Goal: Information Seeking & Learning: Learn about a topic

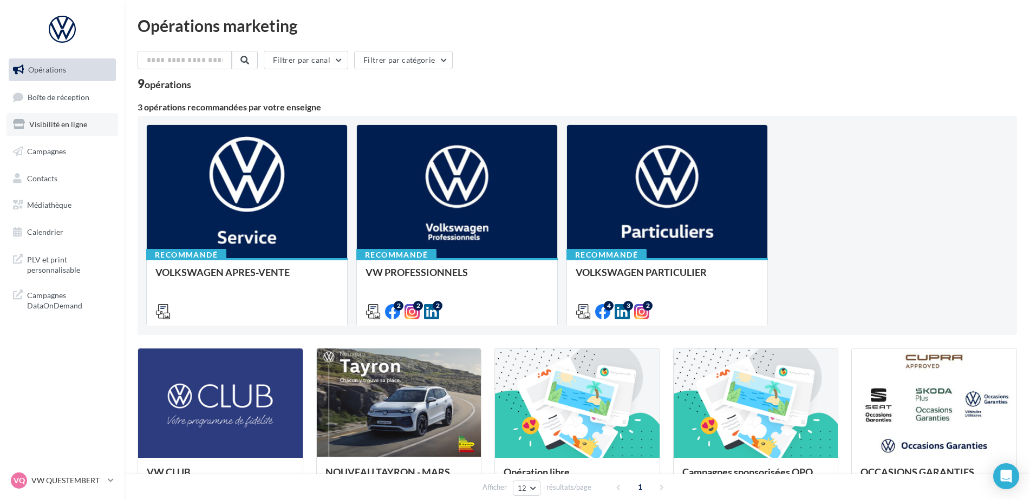
click at [61, 135] on link "Visibilité en ligne" at bounding box center [62, 124] width 112 height 23
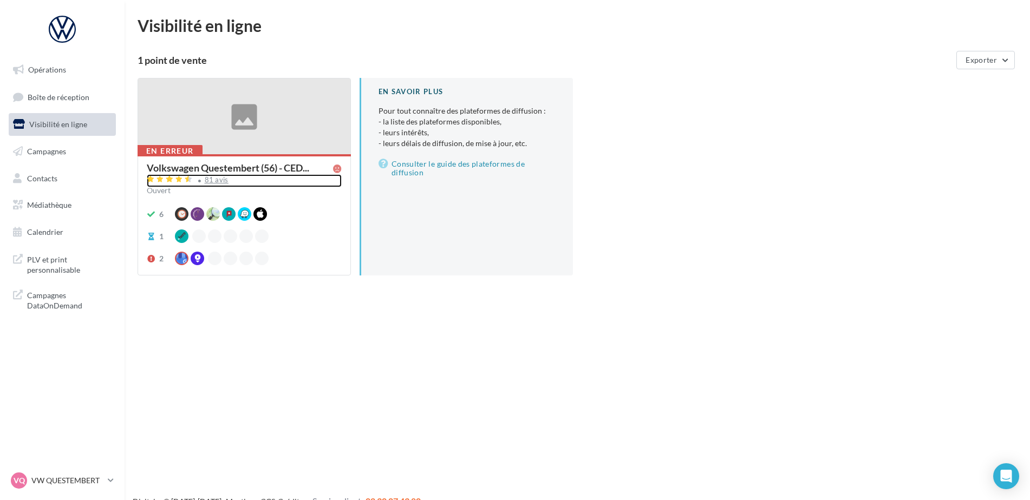
click at [215, 181] on div "81 avis" at bounding box center [217, 179] width 24 height 7
